Goal: Browse casually: Explore the website without a specific task or goal

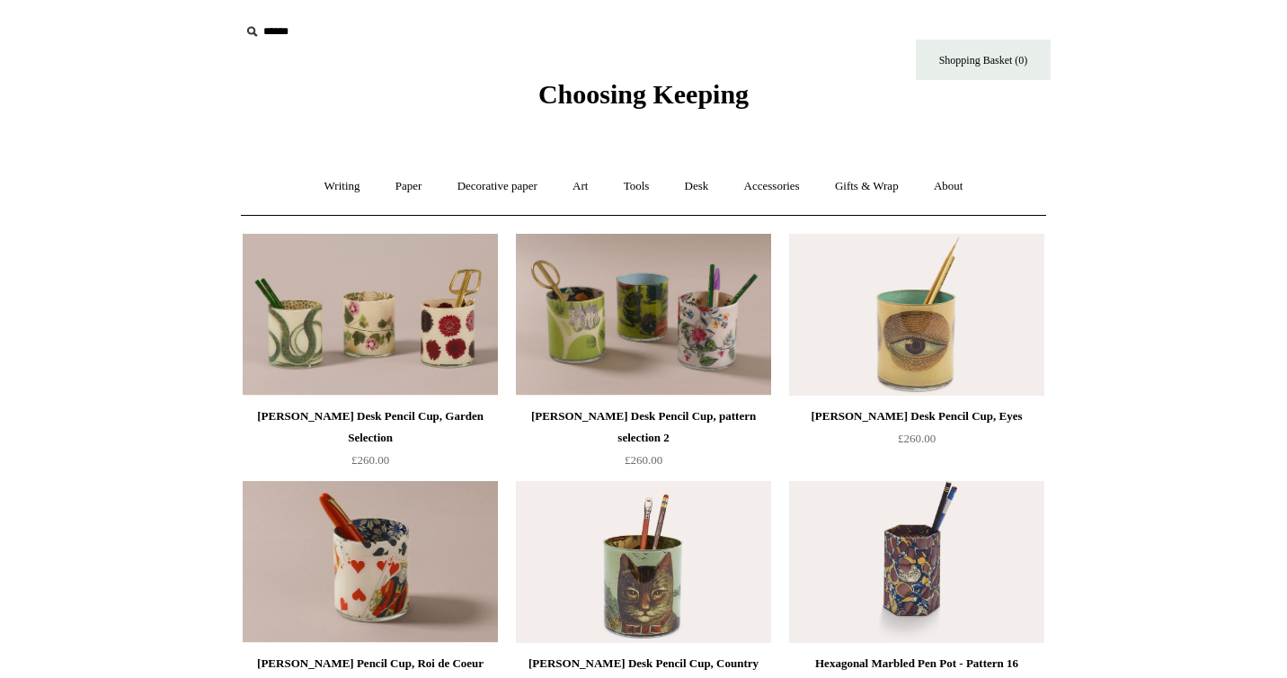
click at [623, 91] on span "Choosing Keeping" at bounding box center [643, 94] width 210 height 30
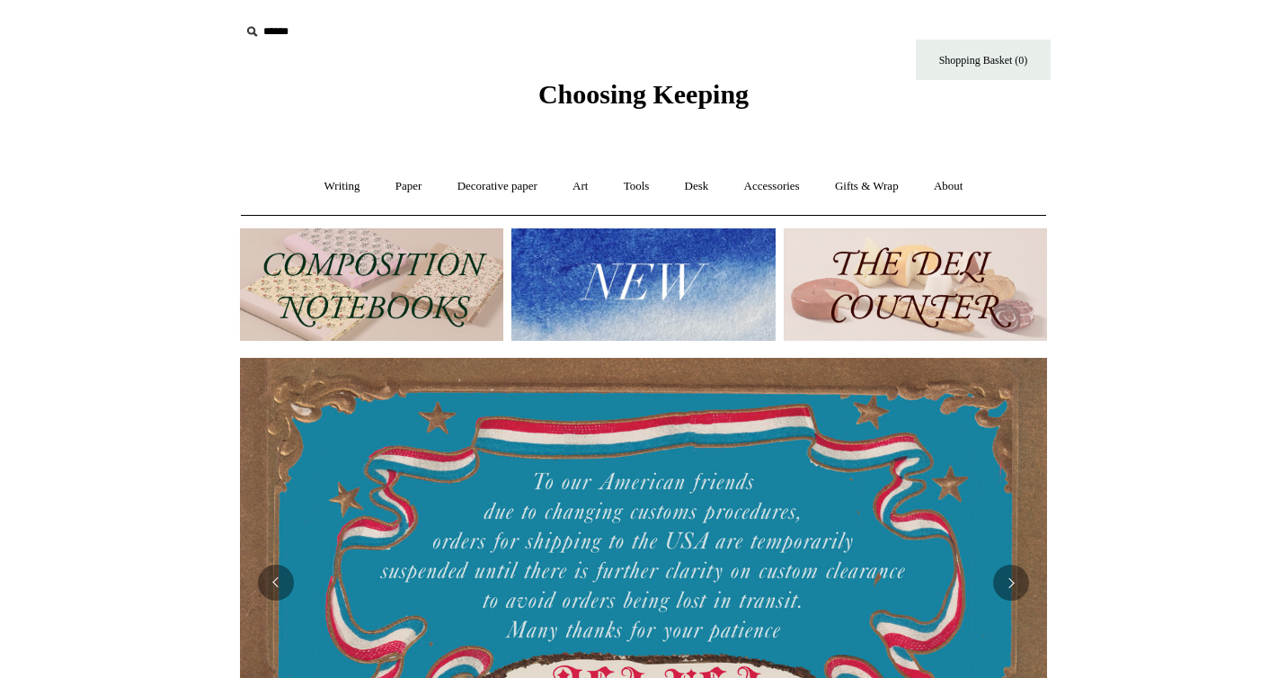
click at [631, 287] on img at bounding box center [642, 284] width 263 height 112
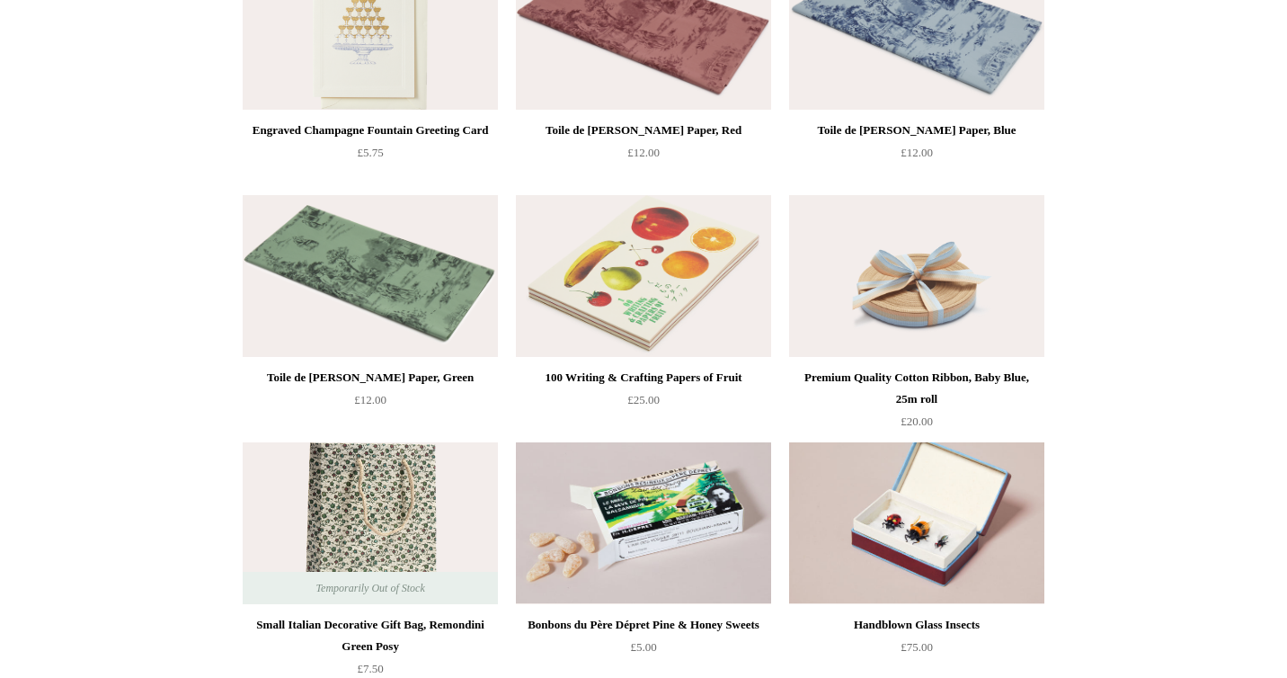
scroll to position [2616, 0]
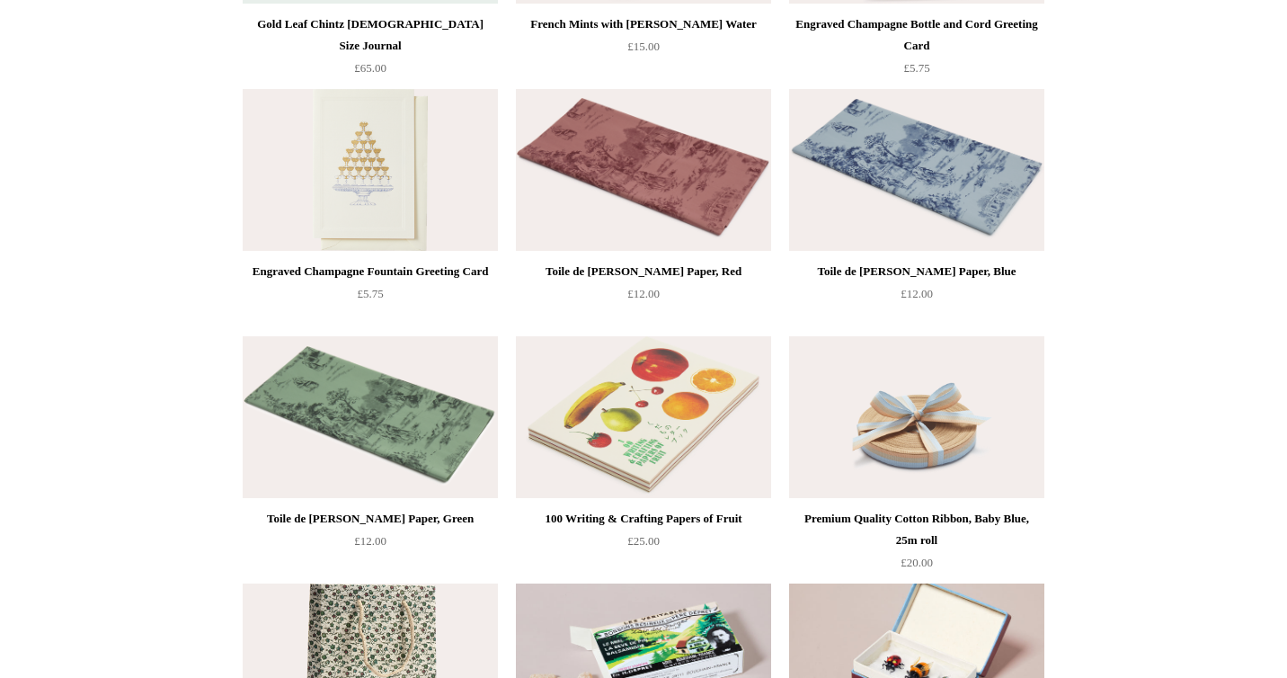
click at [395, 397] on img at bounding box center [370, 417] width 255 height 162
click at [904, 170] on img at bounding box center [916, 170] width 255 height 162
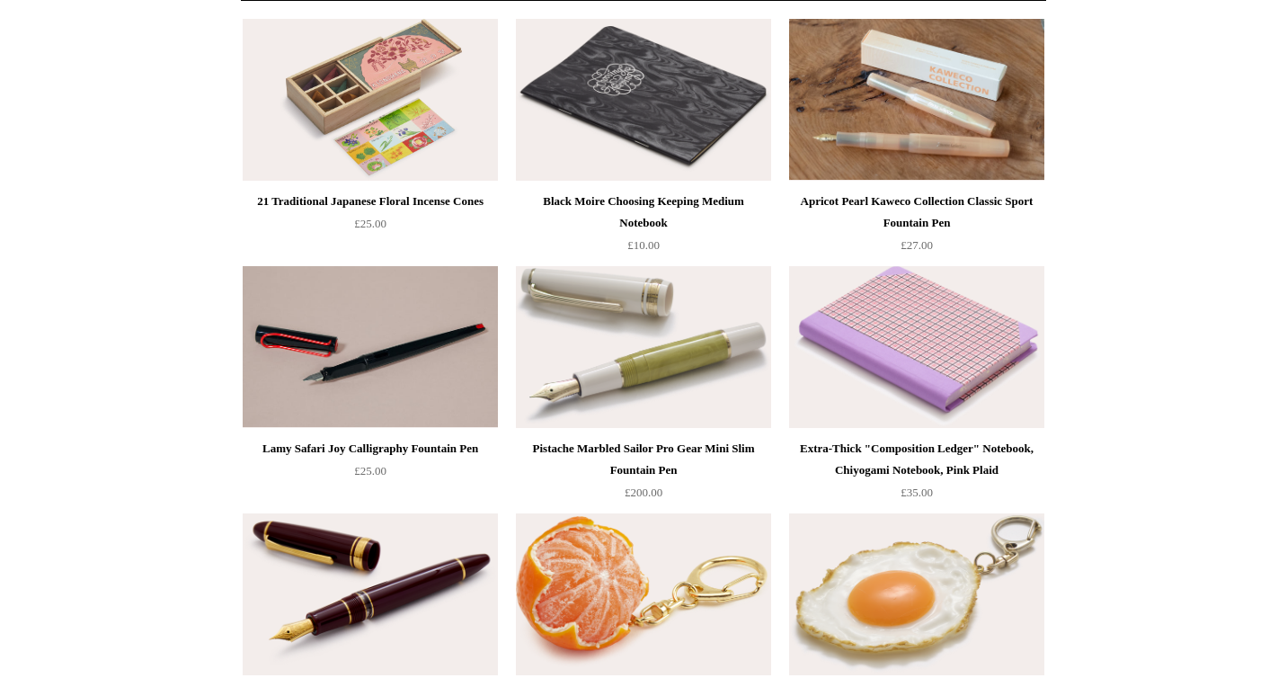
scroll to position [0, 0]
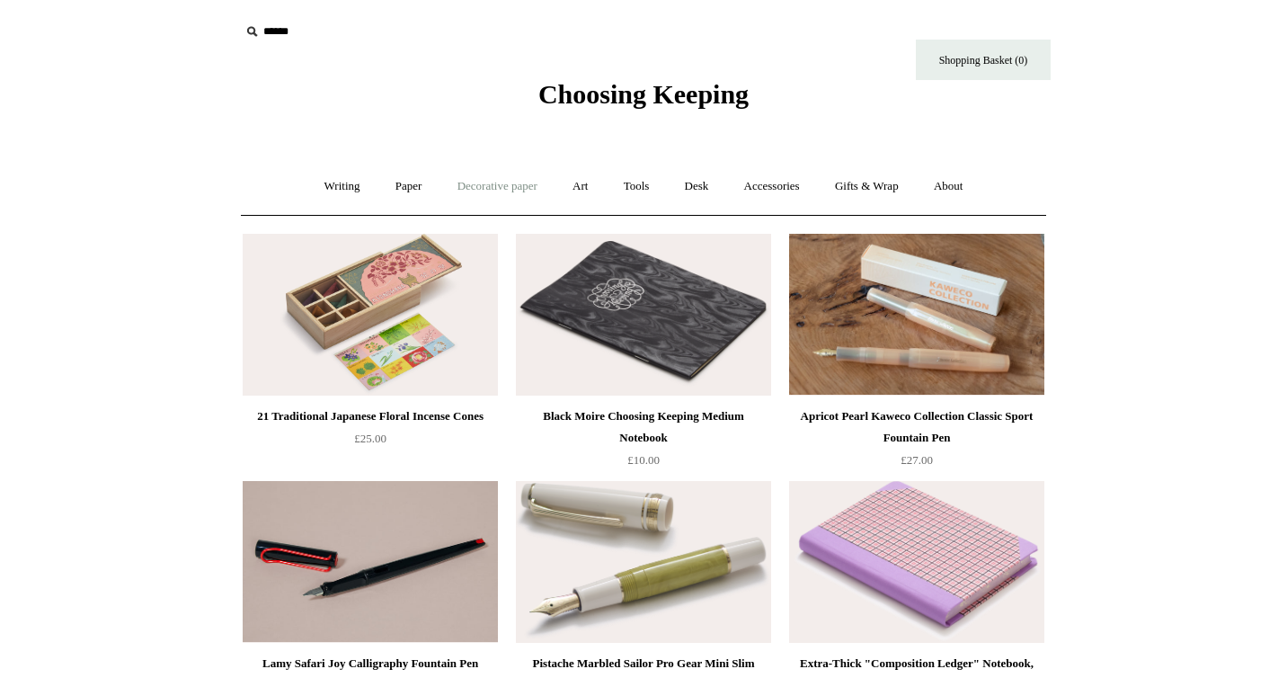
click at [520, 188] on link "Decorative paper +" at bounding box center [497, 187] width 112 height 48
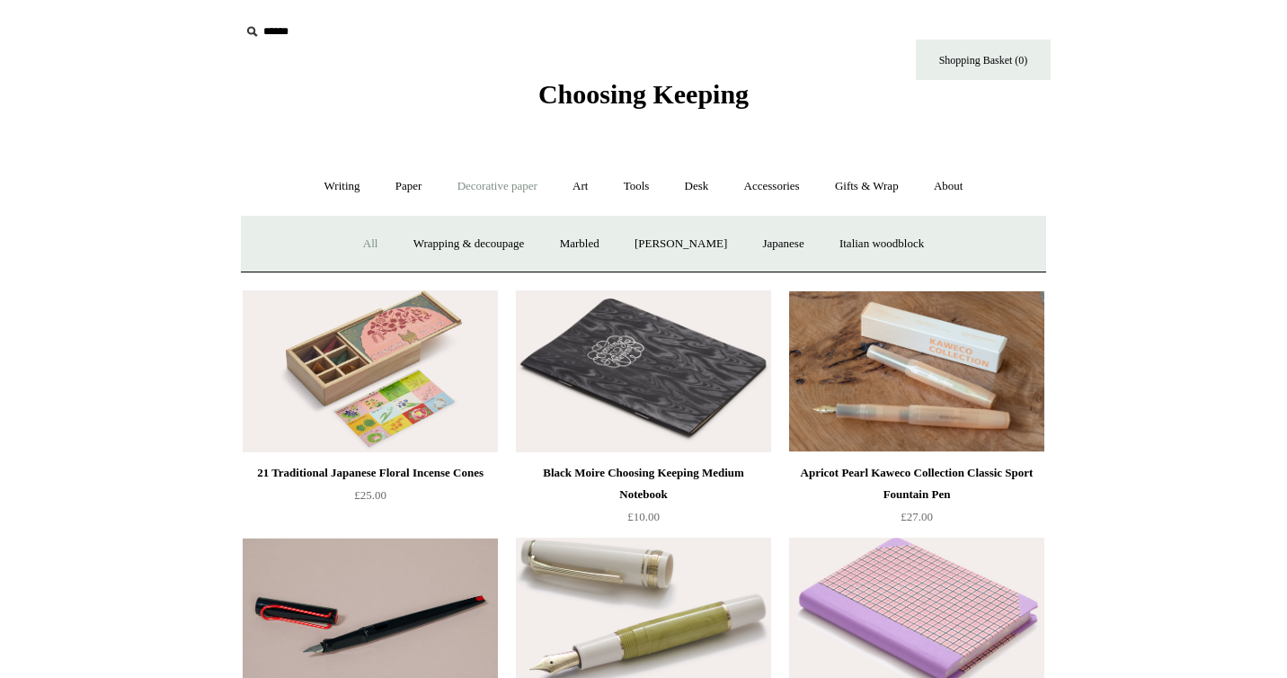
click at [351, 243] on link "All" at bounding box center [371, 244] width 48 height 48
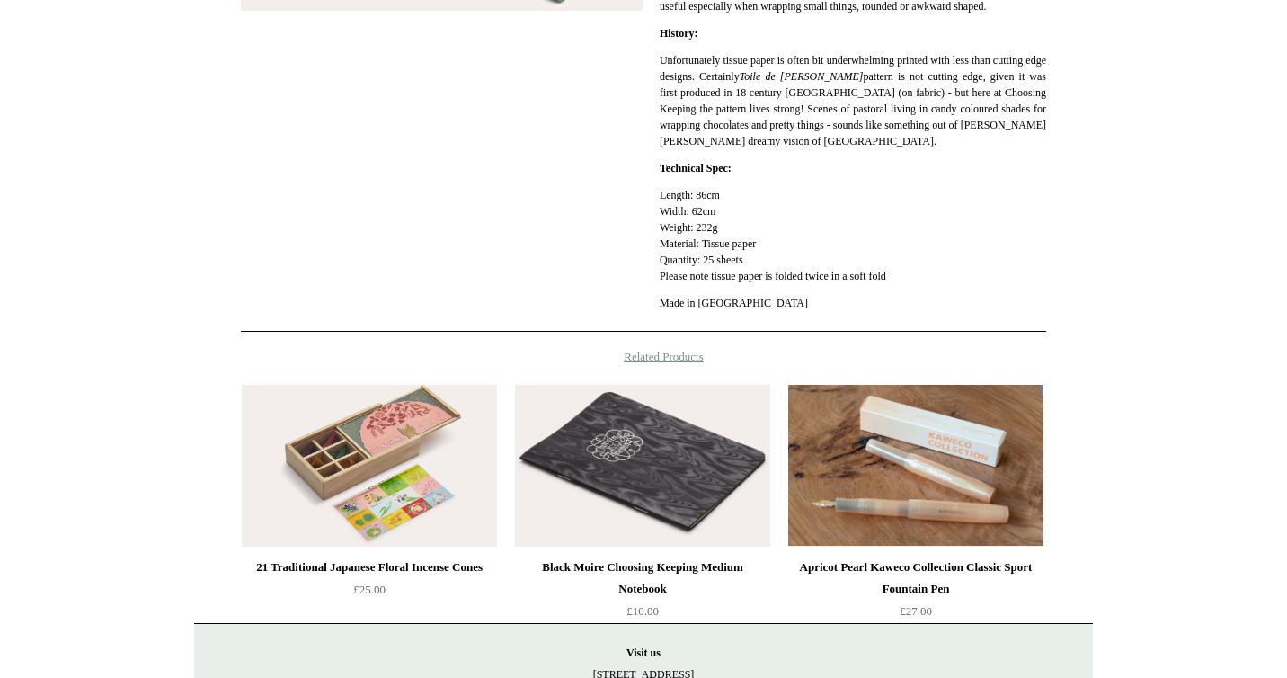
scroll to position [97, 0]
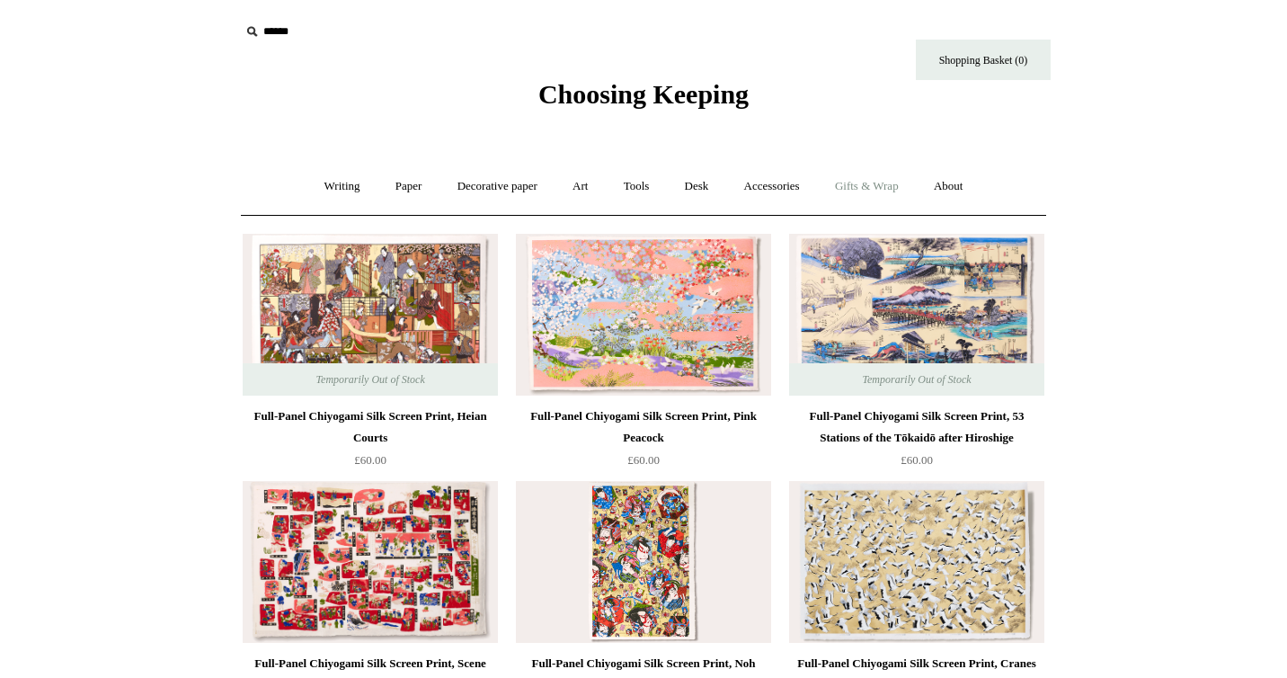
click at [865, 185] on link "Gifts & Wrap +" at bounding box center [867, 187] width 96 height 48
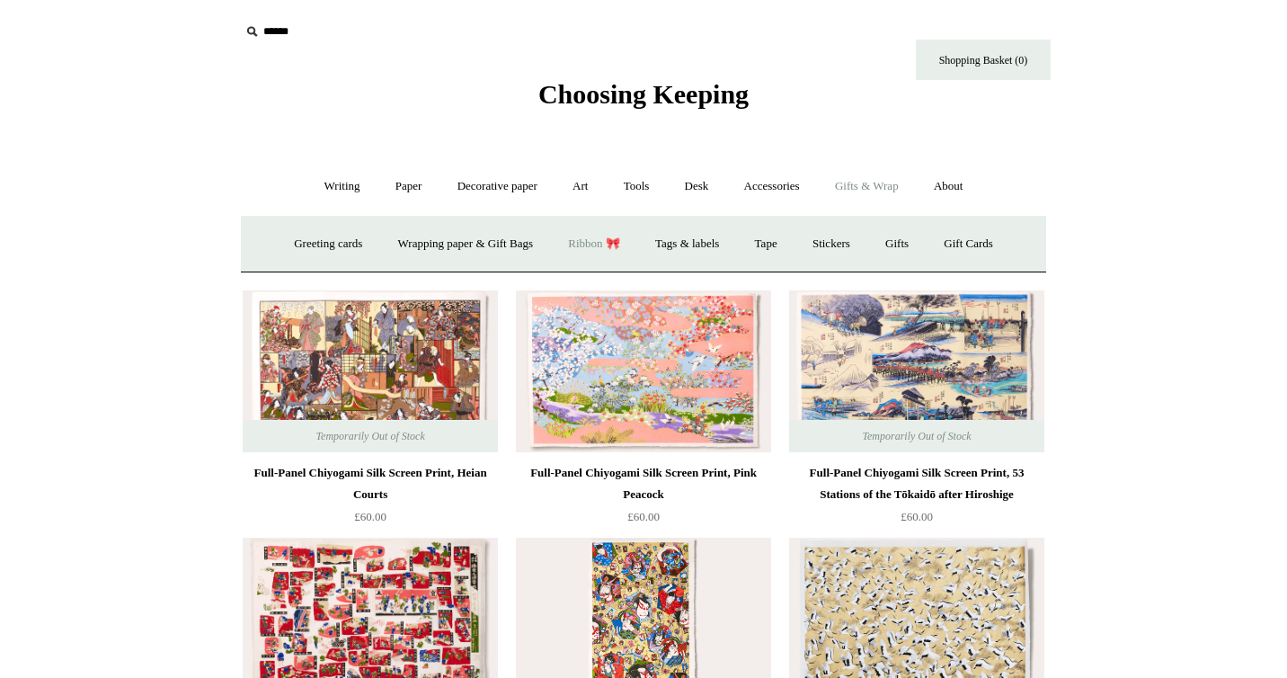
click at [595, 244] on link "Ribbon 🎀" at bounding box center [594, 244] width 84 height 48
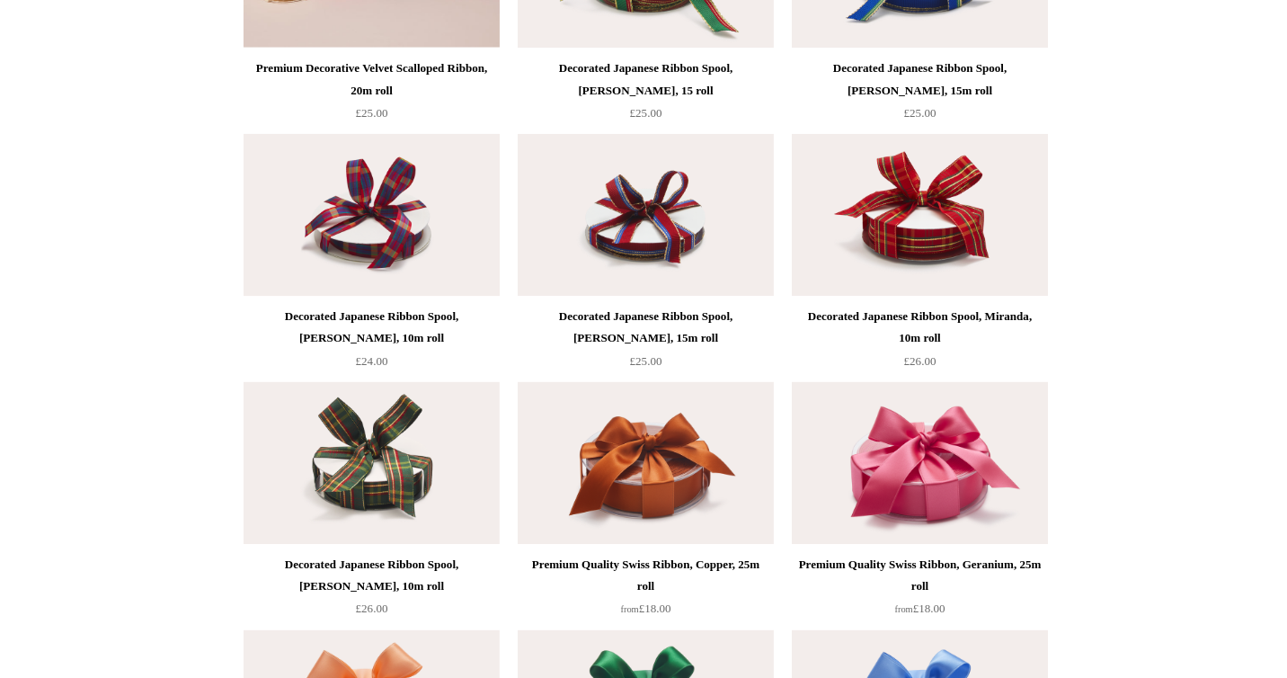
scroll to position [1087, 0]
